Goal: Task Accomplishment & Management: Manage account settings

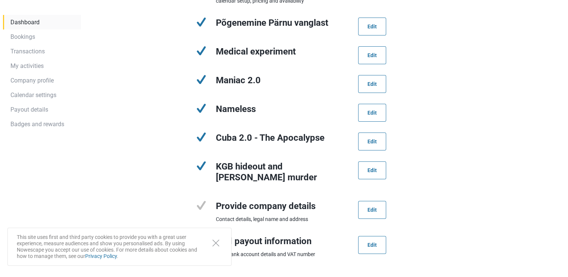
scroll to position [208, 0]
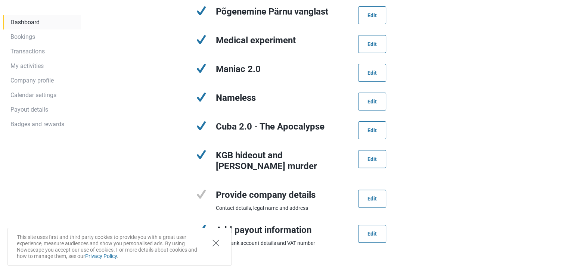
click at [215, 247] on button "Close" at bounding box center [216, 243] width 16 height 14
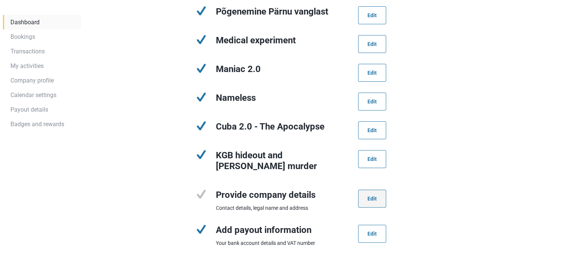
click at [372, 196] on link "Edit" at bounding box center [372, 199] width 28 height 18
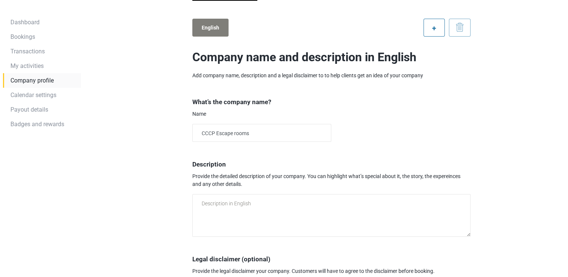
scroll to position [168, 0]
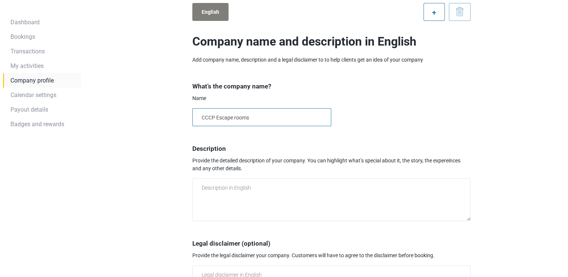
click at [272, 114] on input "CCCP Escape rooms" at bounding box center [261, 117] width 139 height 18
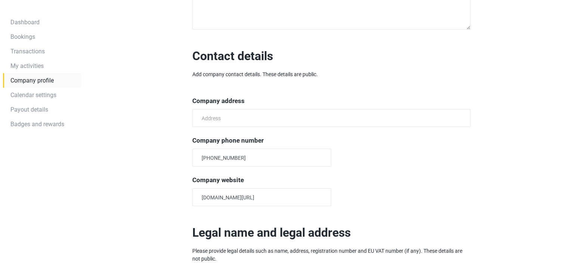
scroll to position [449, 0]
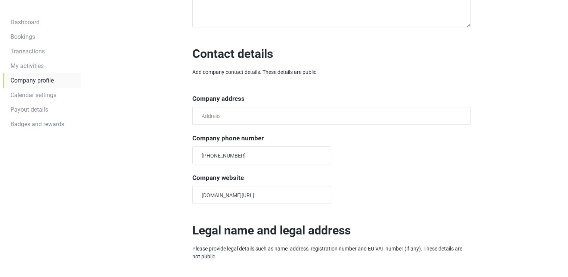
type input "Pärnu Põgenemistoad"
click at [229, 112] on input "text" at bounding box center [331, 116] width 278 height 18
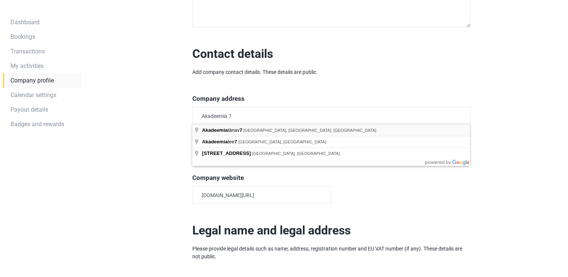
type input "[STREET_ADDRESS]"
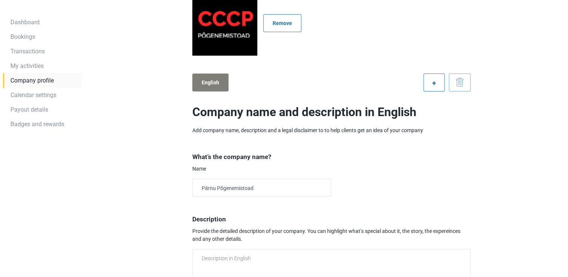
scroll to position [80, 0]
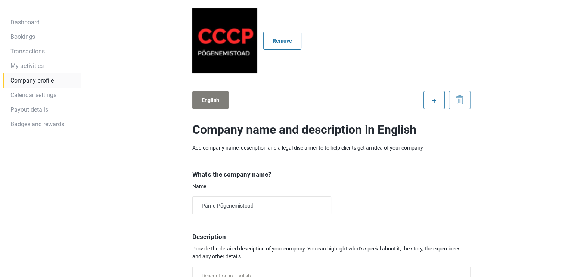
click at [210, 100] on label "English" at bounding box center [210, 100] width 36 height 18
click at [0, 0] on input "English" at bounding box center [0, 0] width 0 height 0
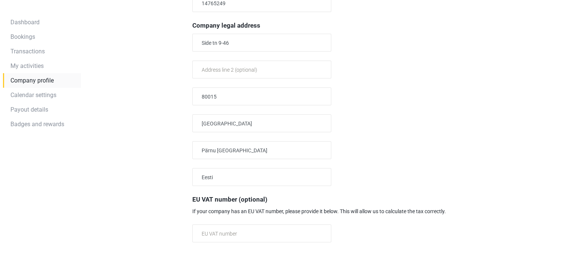
scroll to position [802, 0]
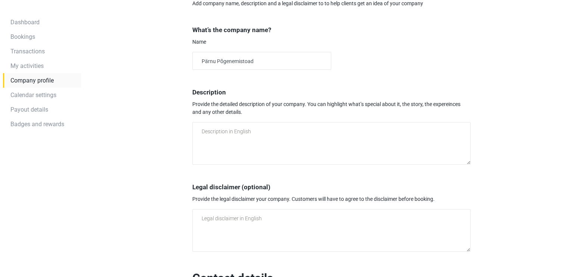
scroll to position [0, 0]
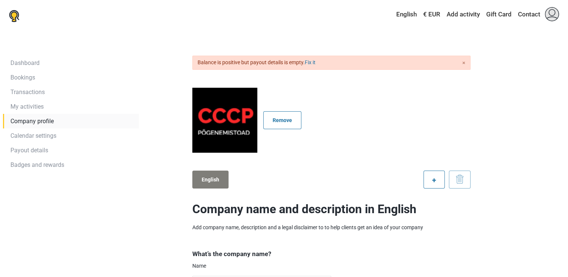
click at [211, 182] on label "English" at bounding box center [210, 180] width 36 height 18
click at [0, 0] on input "English" at bounding box center [0, 0] width 0 height 0
click at [44, 132] on link "Calendar settings" at bounding box center [71, 136] width 136 height 15
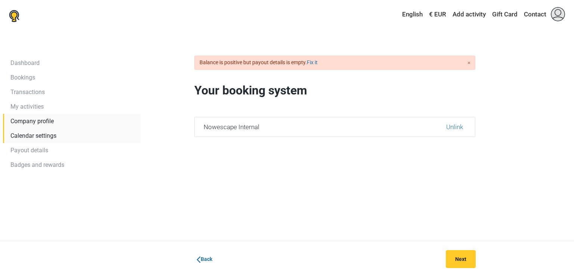
click at [47, 119] on link "Company profile" at bounding box center [71, 121] width 137 height 15
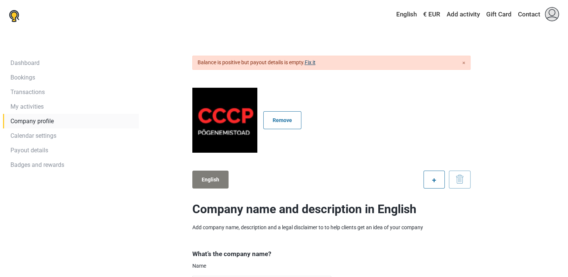
click at [314, 63] on link "Fix it" at bounding box center [310, 62] width 11 height 6
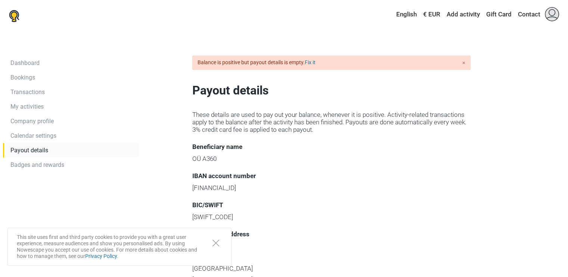
scroll to position [4, 0]
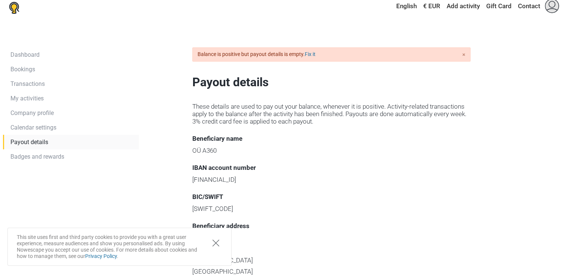
click at [213, 242] on icon "Close" at bounding box center [216, 243] width 7 height 7
